Goal: Information Seeking & Learning: Compare options

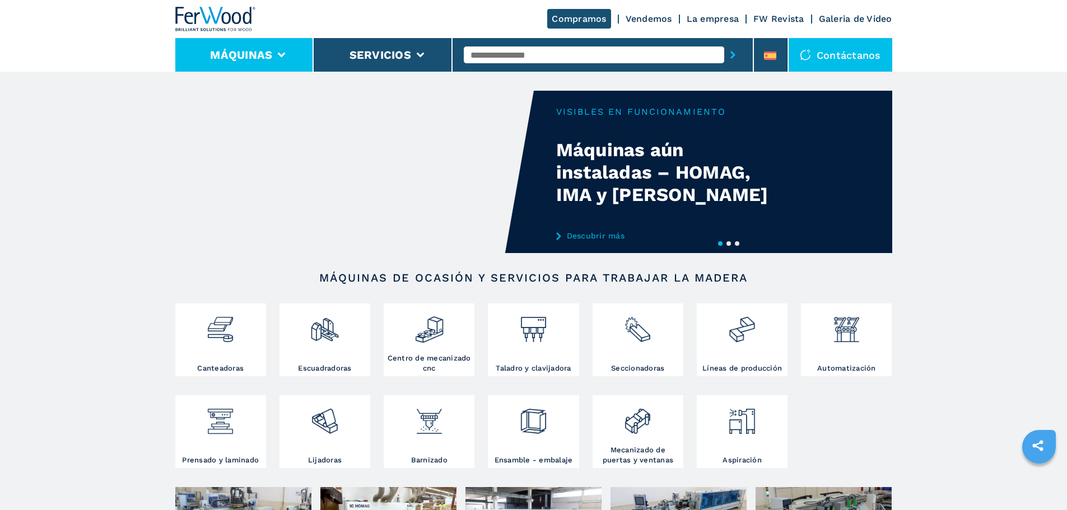
click at [282, 54] on icon at bounding box center [282, 55] width 8 height 5
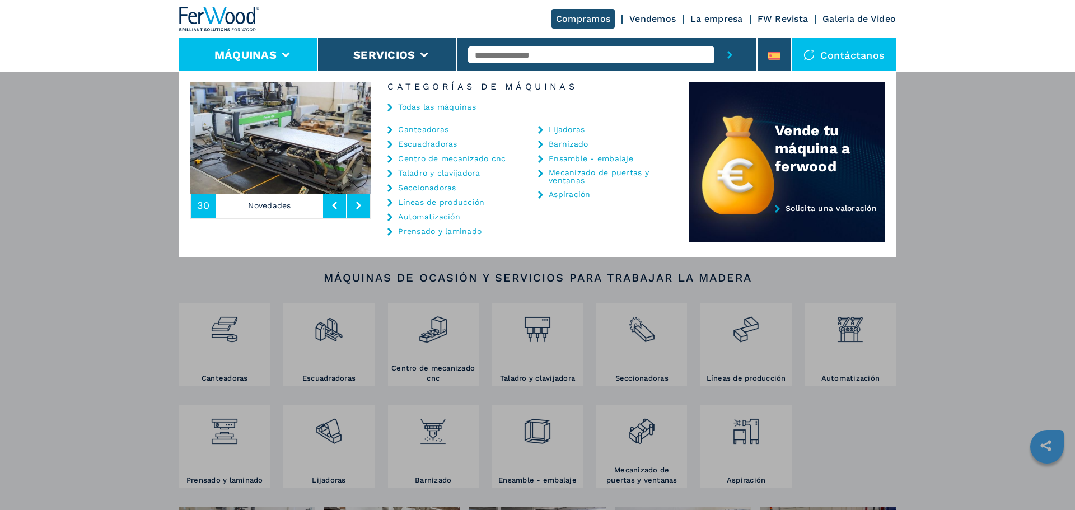
click at [448, 158] on link "Centro de mecanizado cnc" at bounding box center [452, 159] width 108 height 8
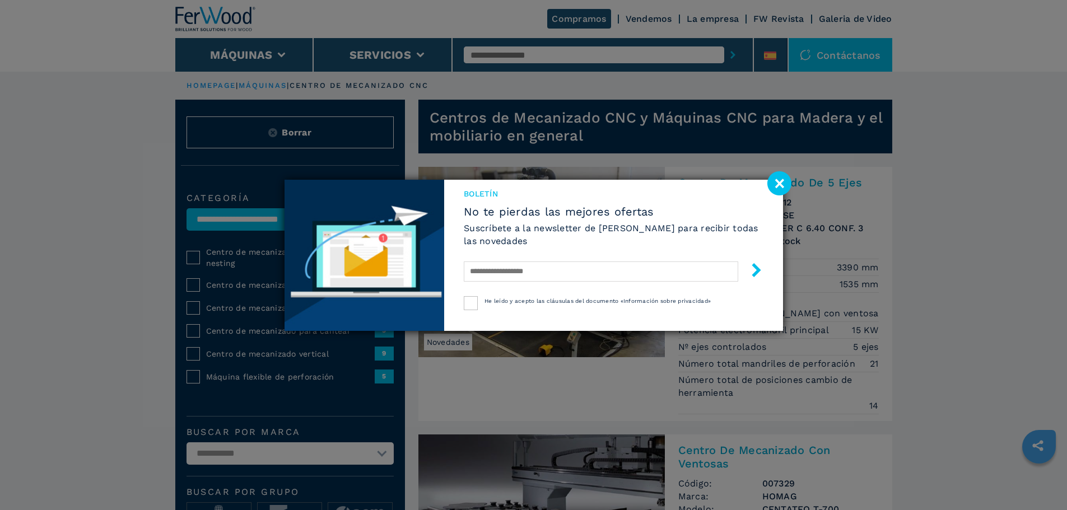
click at [777, 180] on image at bounding box center [779, 183] width 24 height 24
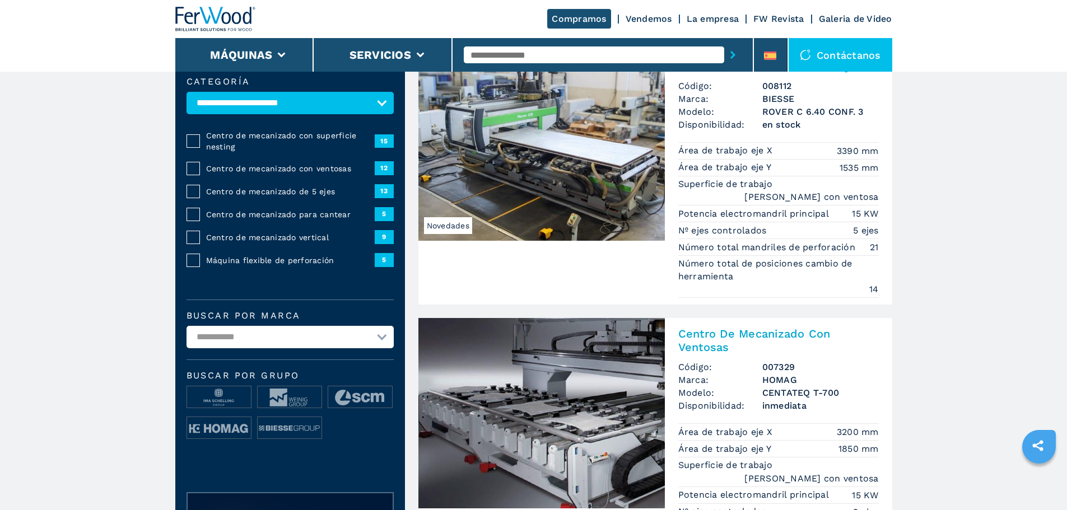
scroll to position [280, 0]
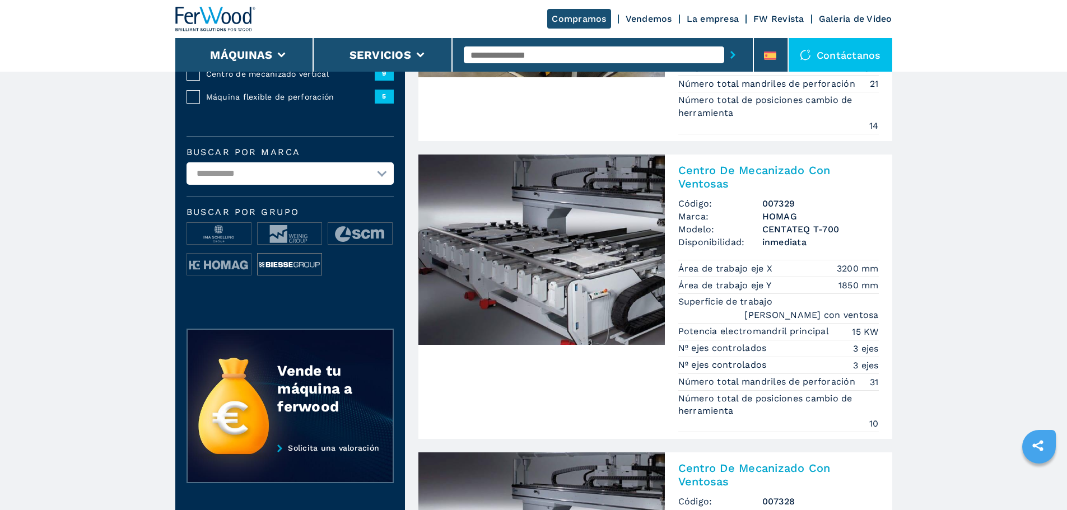
click at [282, 272] on img at bounding box center [290, 265] width 64 height 22
click at [296, 266] on img at bounding box center [290, 265] width 64 height 22
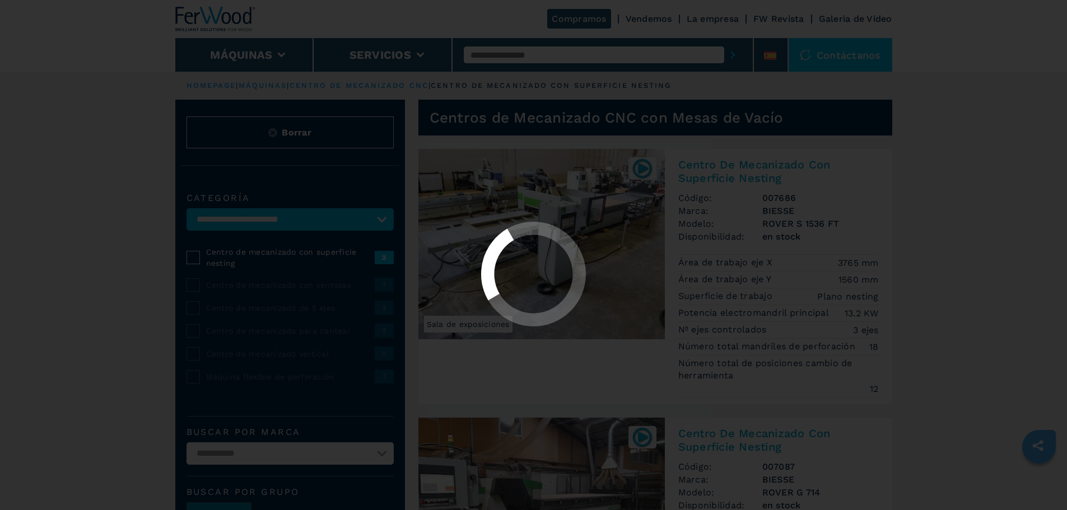
click at [194, 319] on div at bounding box center [533, 275] width 1047 height 106
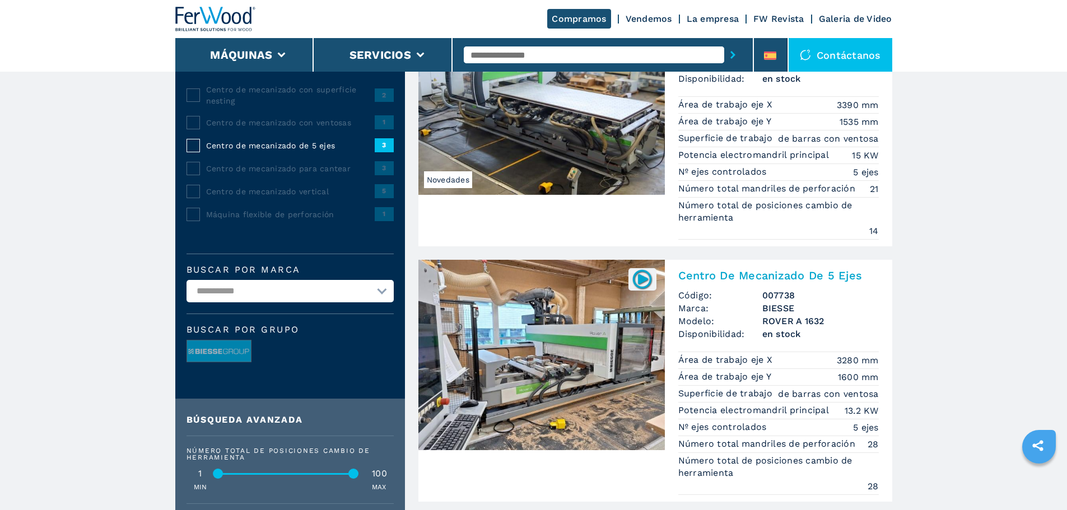
scroll to position [168, 0]
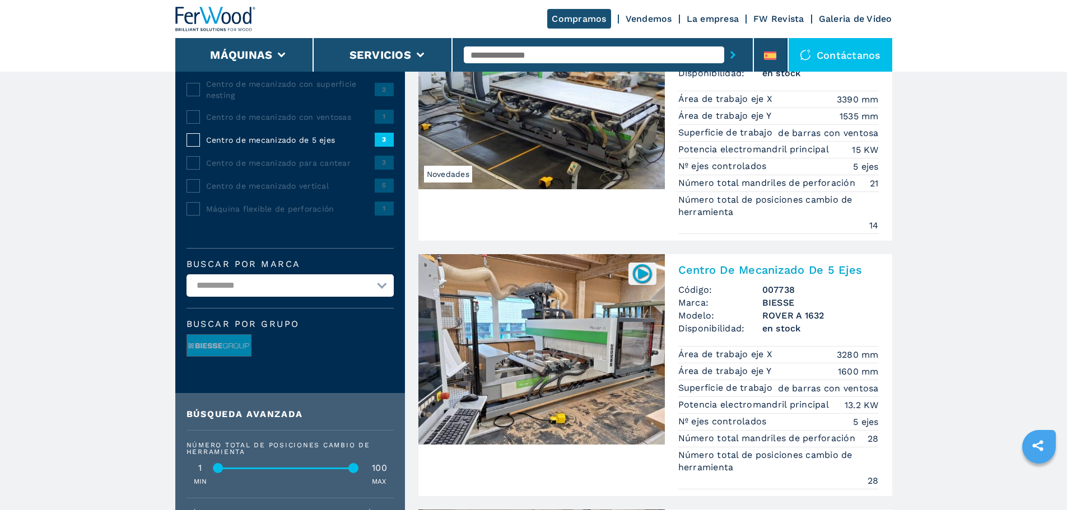
click at [540, 328] on img at bounding box center [541, 349] width 246 height 190
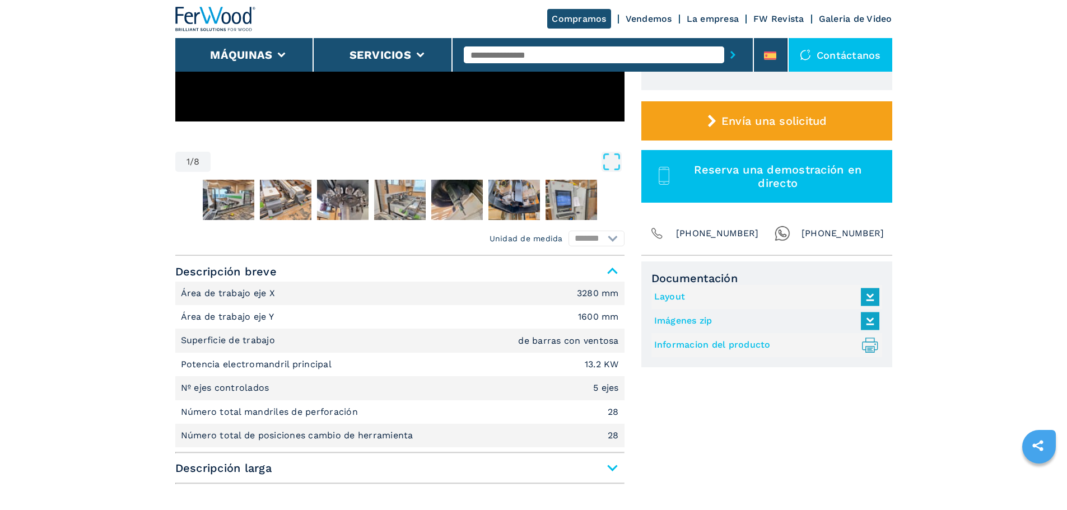
scroll to position [336, 0]
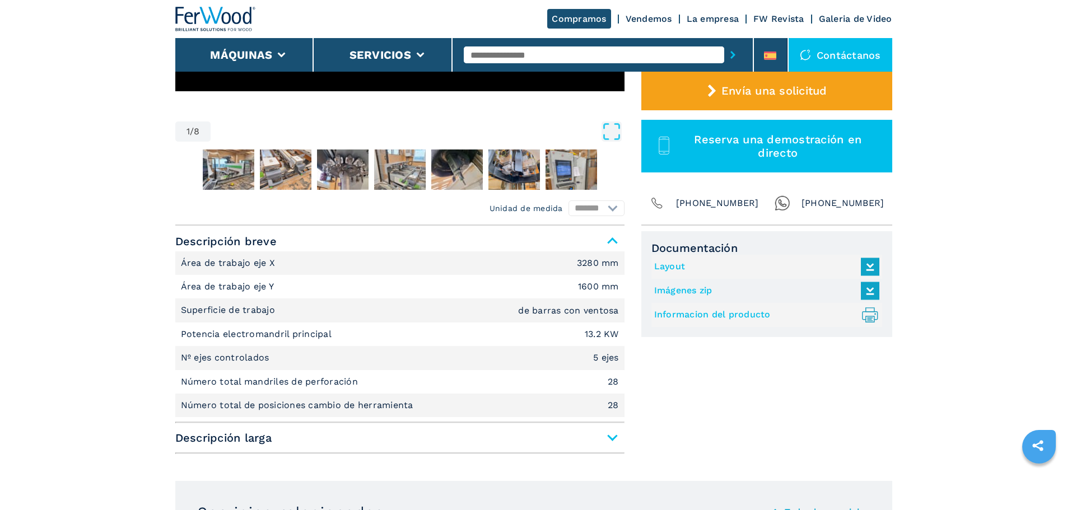
click at [610, 441] on span "Descripción larga" at bounding box center [399, 438] width 449 height 20
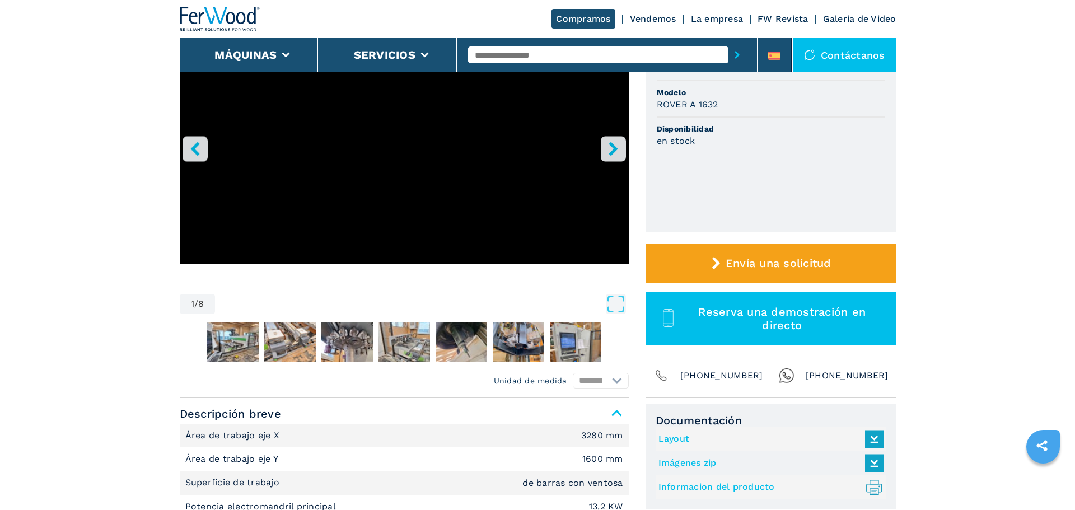
scroll to position [168, 0]
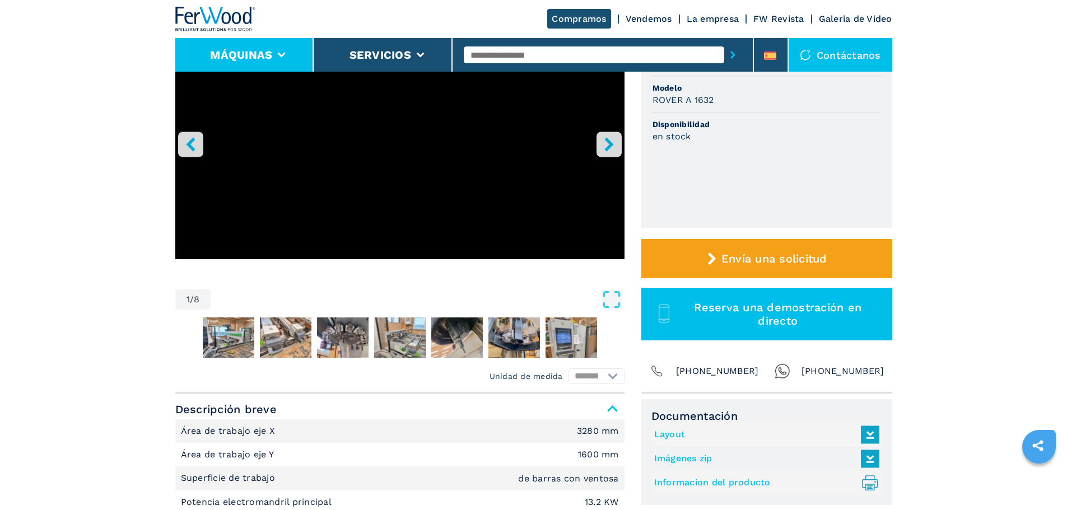
click at [283, 55] on icon at bounding box center [282, 55] width 8 height 5
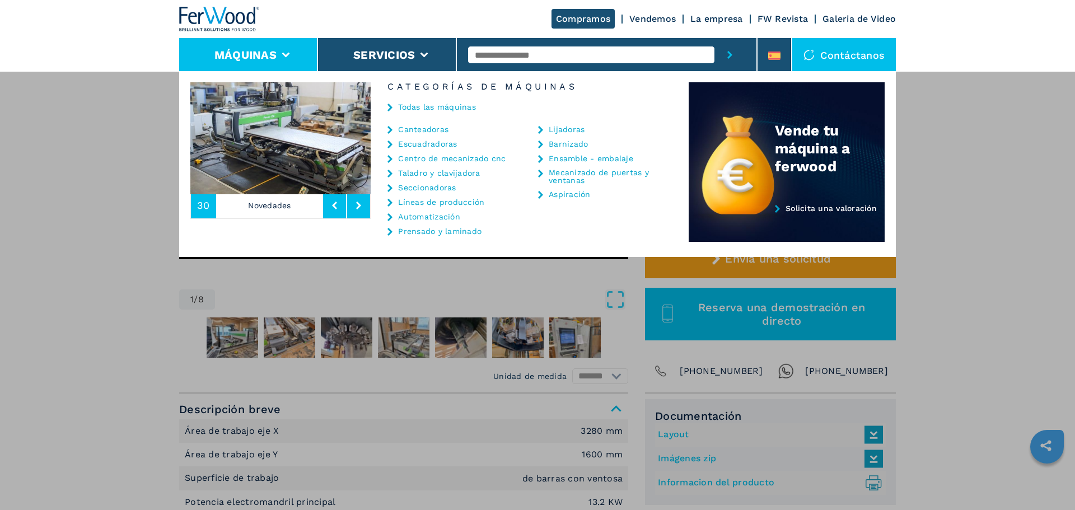
click at [441, 185] on link "Seccionadoras" at bounding box center [427, 188] width 58 height 8
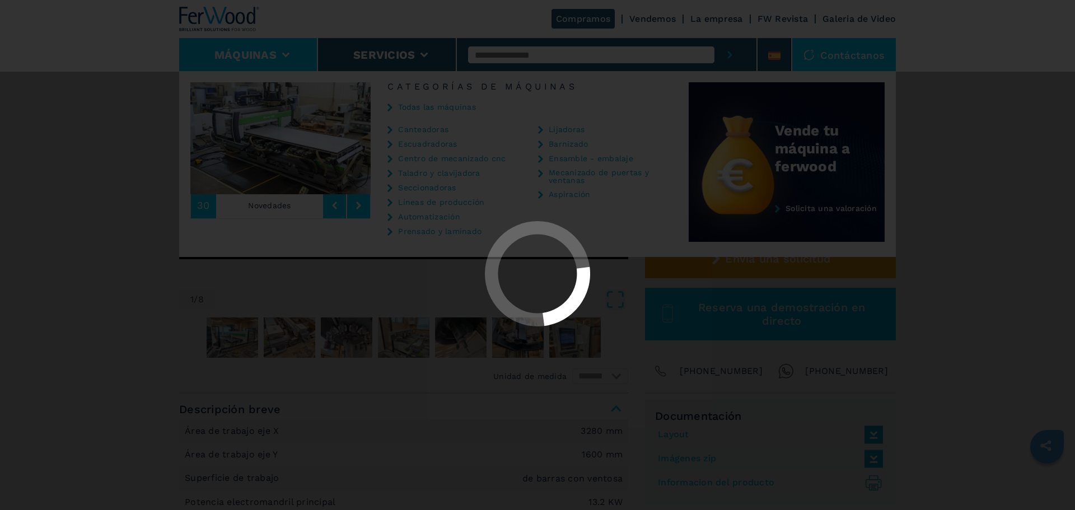
scroll to position [0, 0]
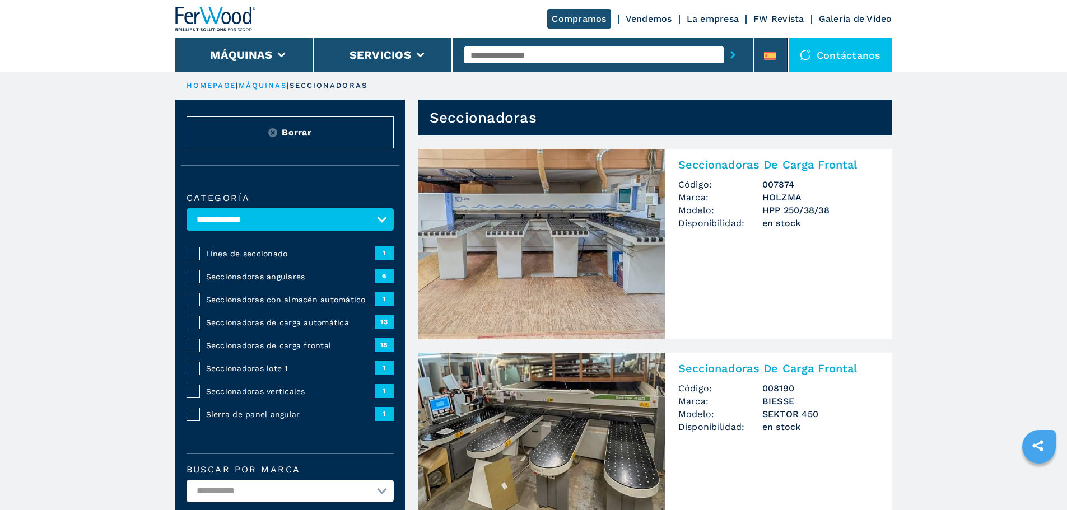
click at [271, 282] on span "Seccionadoras angulares" at bounding box center [290, 276] width 169 height 11
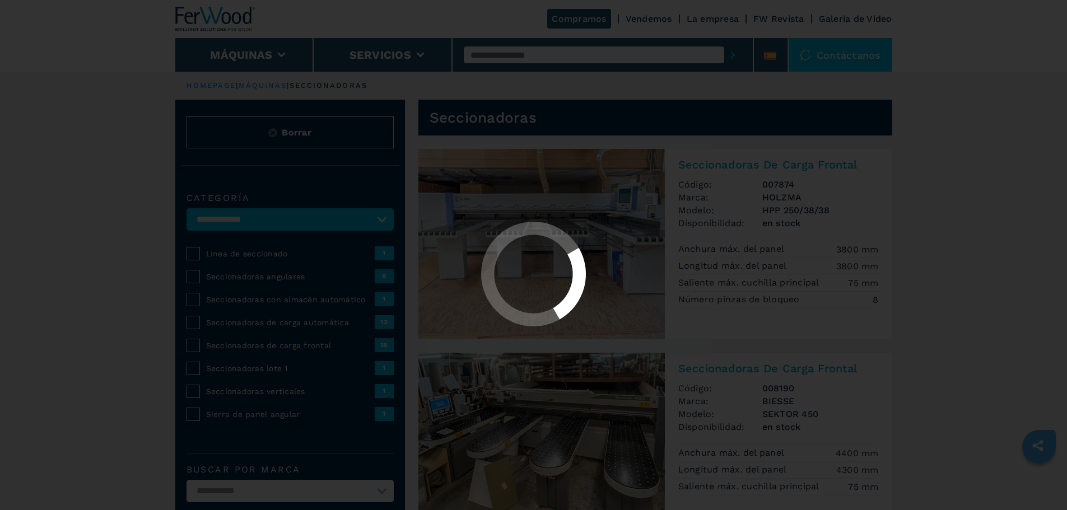
select select "**********"
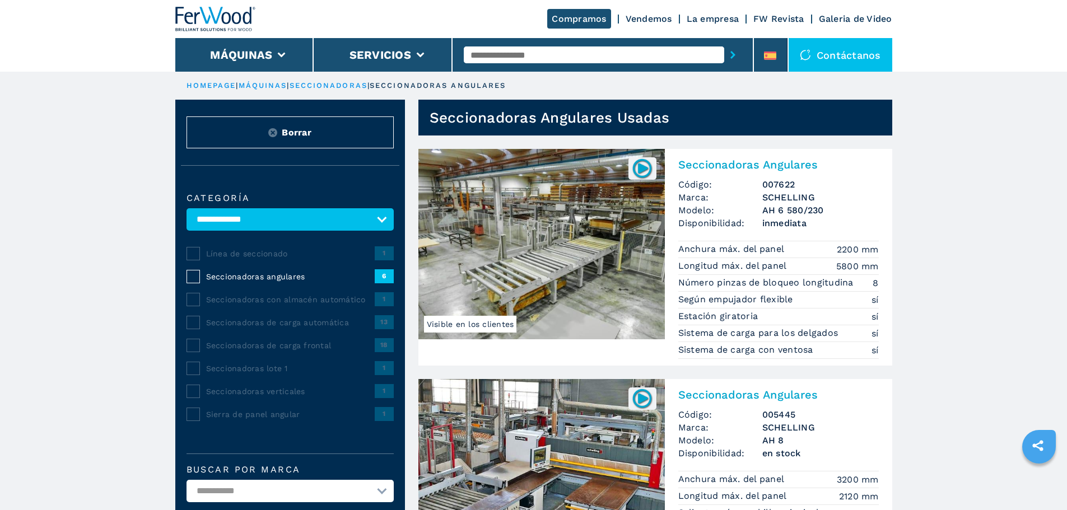
click at [573, 221] on img at bounding box center [541, 244] width 246 height 190
